Goal: Transaction & Acquisition: Purchase product/service

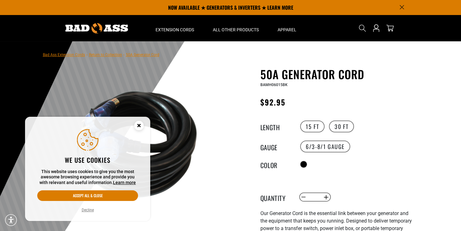
click at [137, 125] on circle "Cookie Consent" at bounding box center [138, 125] width 9 height 9
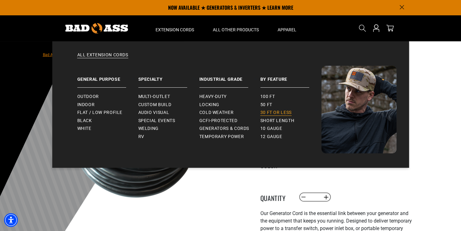
click at [277, 113] on span "30 ft or less" at bounding box center [275, 113] width 31 height 6
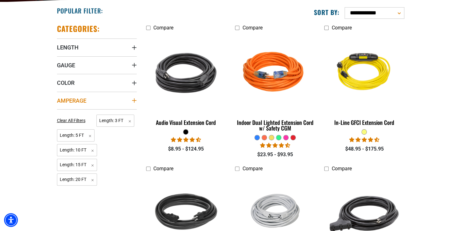
click at [135, 103] on summary "Amperage" at bounding box center [97, 101] width 80 height 18
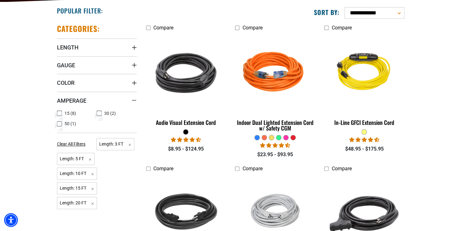
click at [59, 123] on icon at bounding box center [59, 124] width 5 height 8
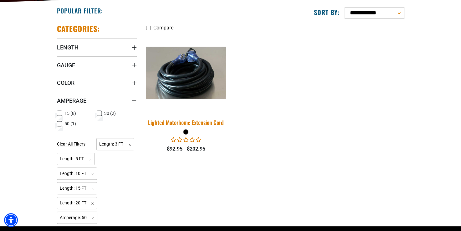
click at [188, 75] on img at bounding box center [186, 73] width 88 height 53
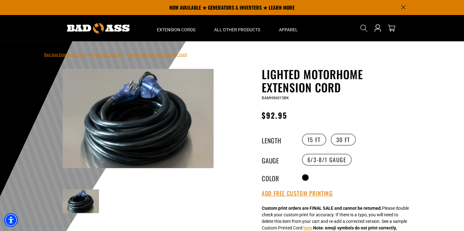
click at [139, 86] on img at bounding box center [138, 118] width 151 height 99
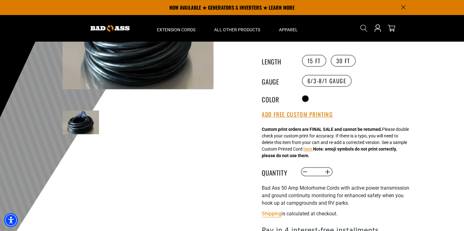
scroll to position [94, 0]
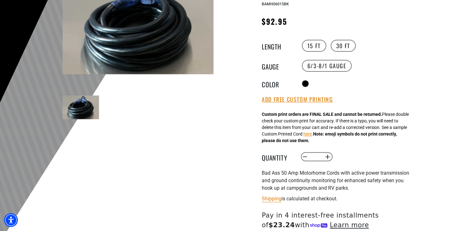
click at [146, 15] on img at bounding box center [138, 24] width 151 height 99
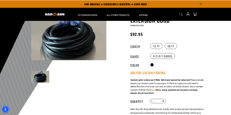
scroll to position [0, 0]
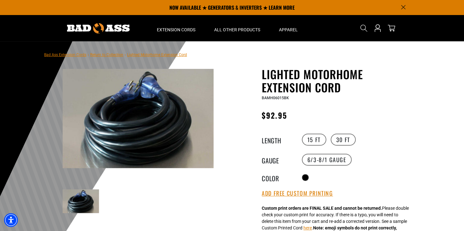
click at [83, 201] on img at bounding box center [81, 201] width 36 height 24
click at [159, 86] on img at bounding box center [138, 118] width 151 height 99
